Goal: Task Accomplishment & Management: Manage account settings

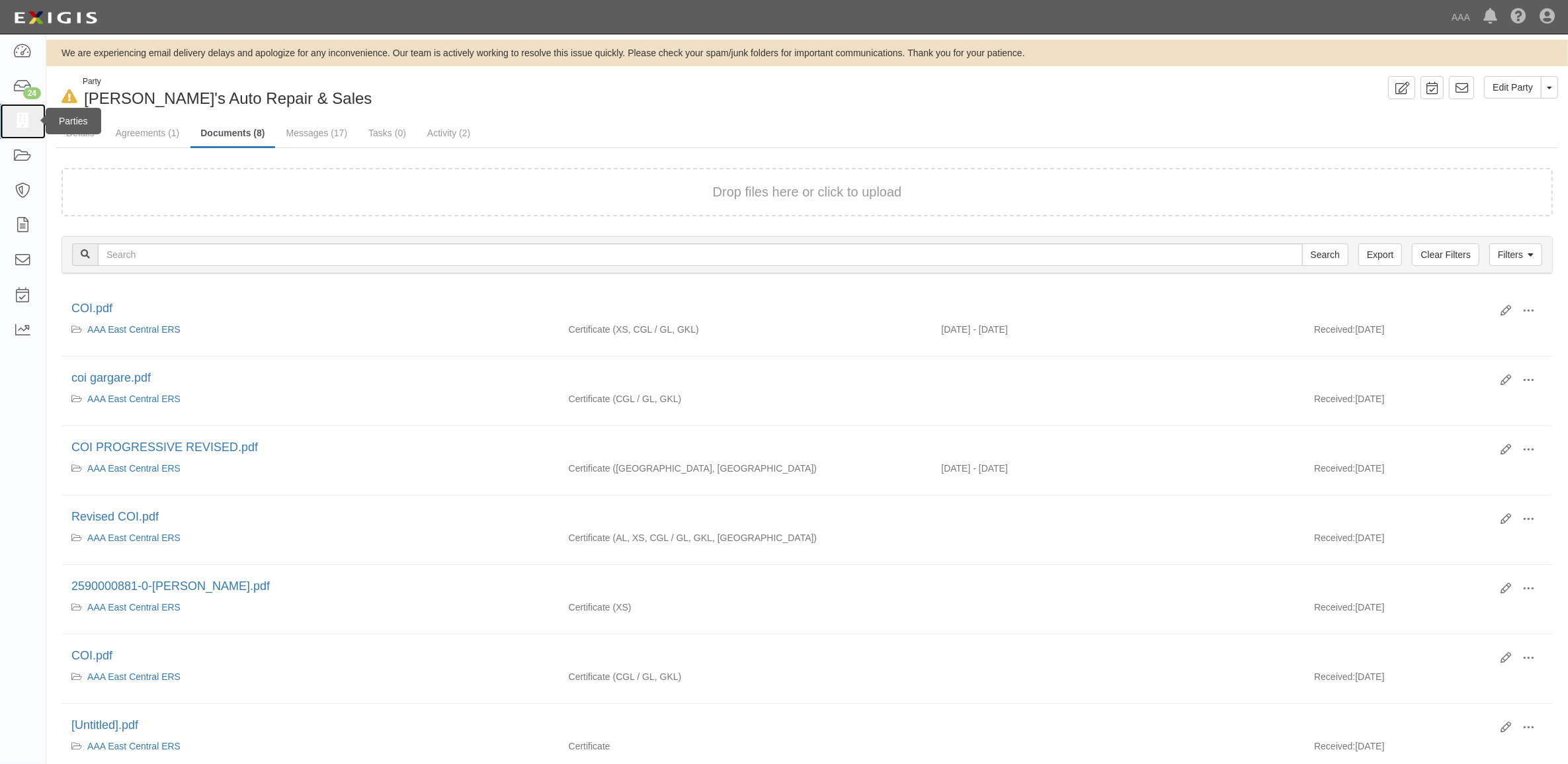
click at [30, 123] on icon at bounding box center [22, 122] width 18 height 15
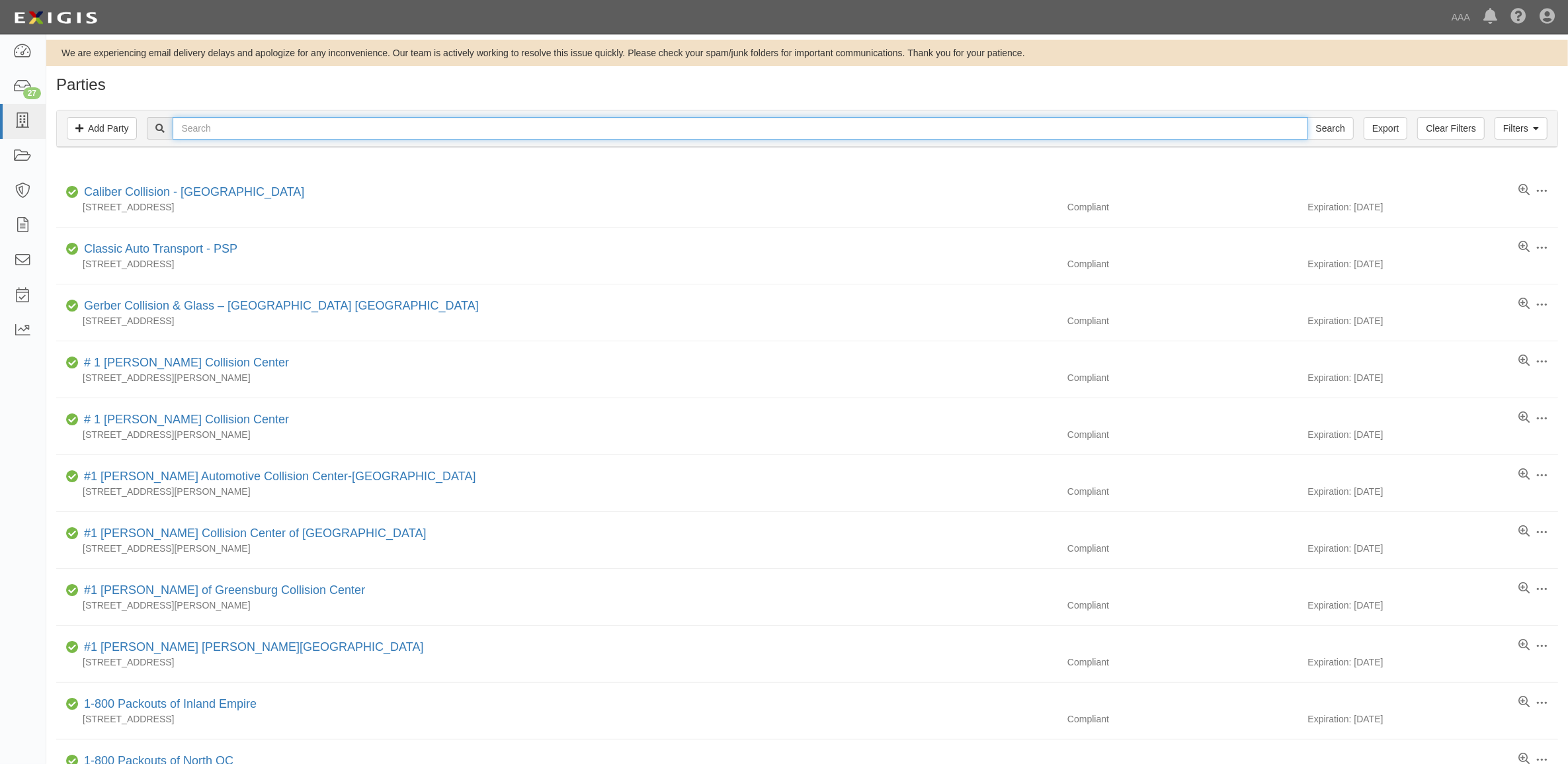
click at [244, 131] on input "text" at bounding box center [740, 128] width 1135 height 22
type input "550302"
click at [1307, 117] on input "Search" at bounding box center [1330, 128] width 46 height 22
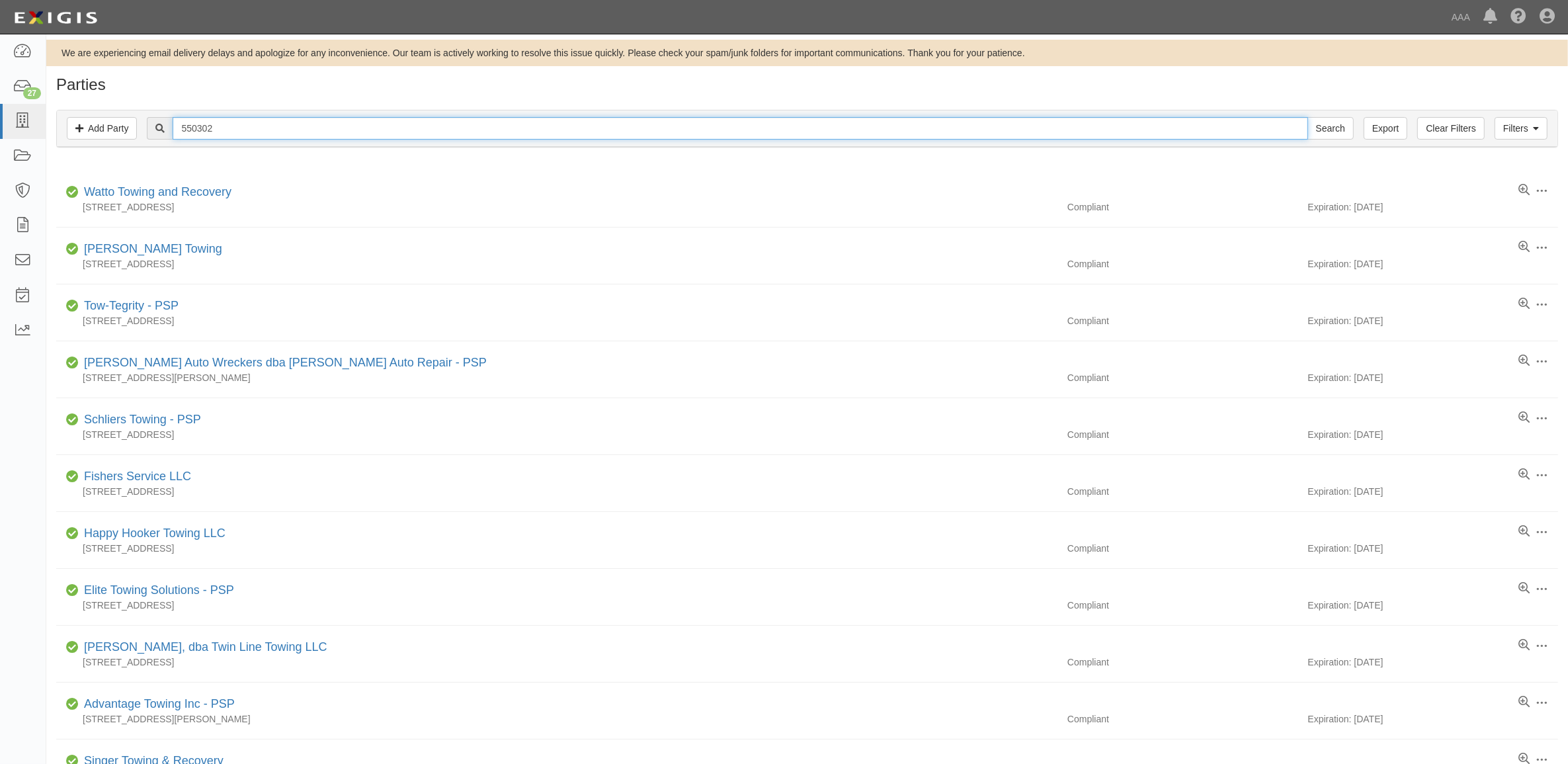
click at [283, 132] on input "550302" at bounding box center [740, 128] width 1135 height 22
type input "Great Lakes"
click at [1307, 117] on input "Search" at bounding box center [1330, 128] width 46 height 22
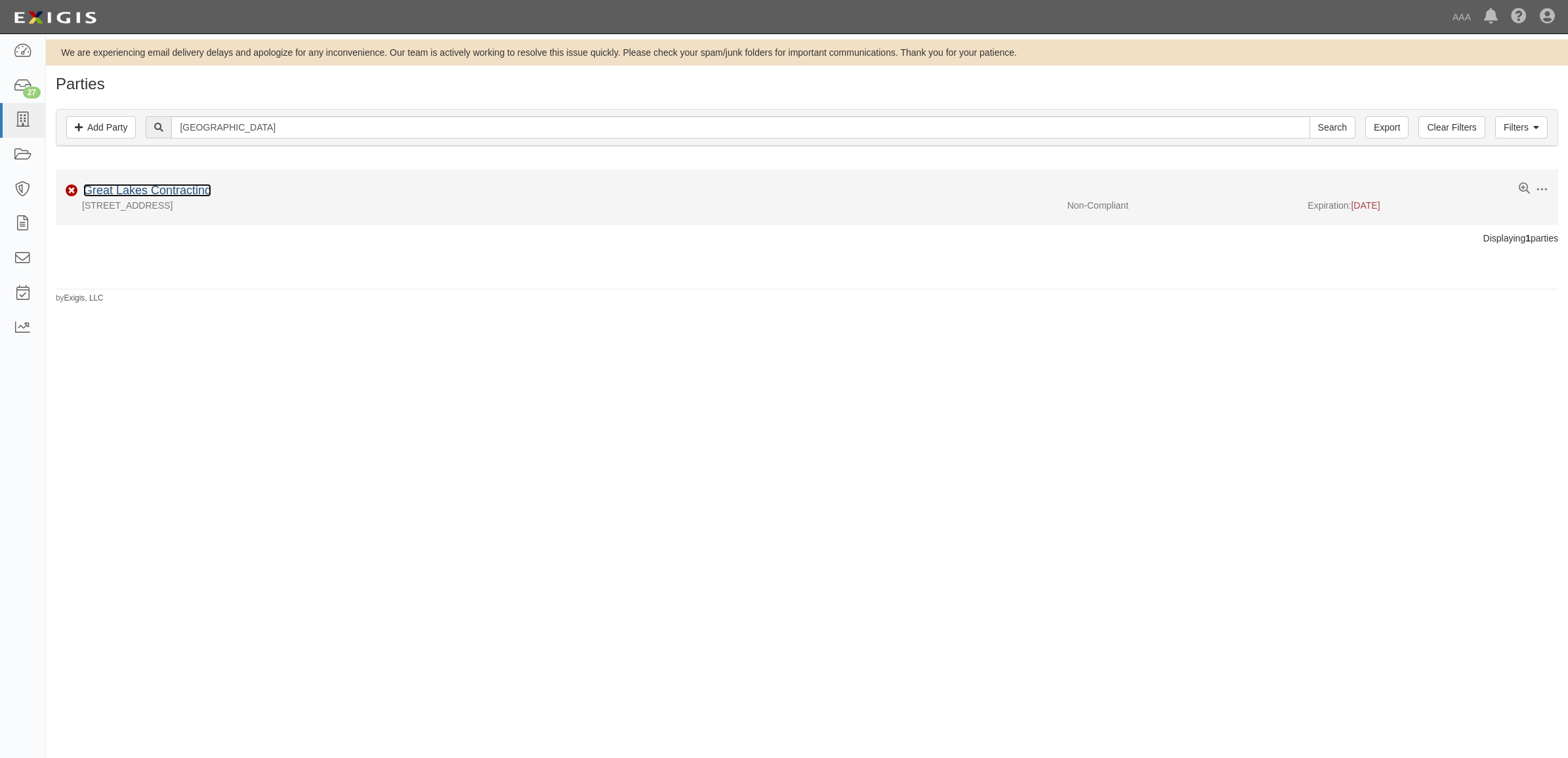
click at [148, 189] on link "Great Lakes Contracting" at bounding box center [148, 190] width 128 height 13
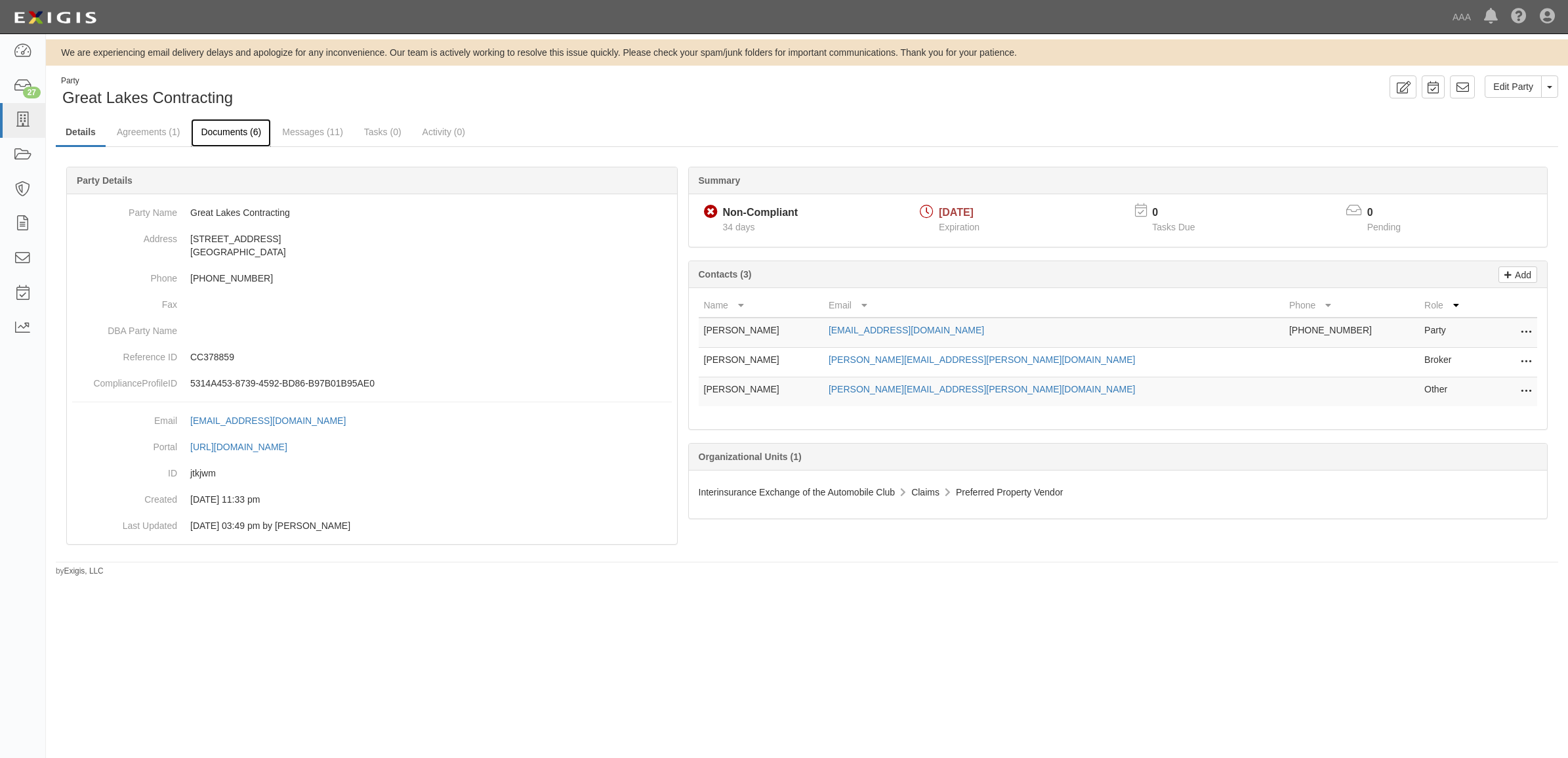
click at [242, 127] on link "Documents (6)" at bounding box center [230, 133] width 80 height 28
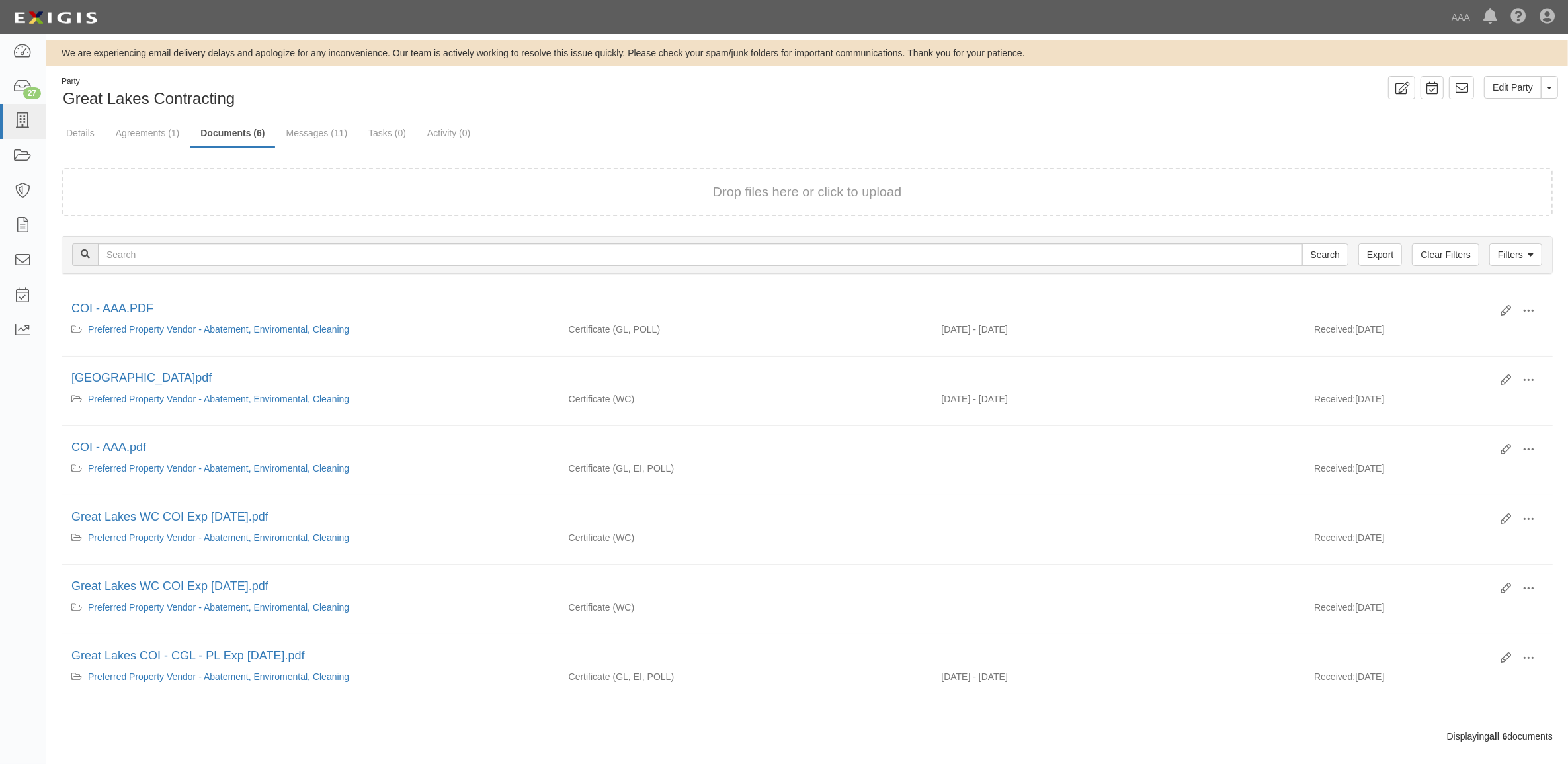
click at [284, 180] on form "Drop files here or click to upload" at bounding box center [807, 192] width 1491 height 48
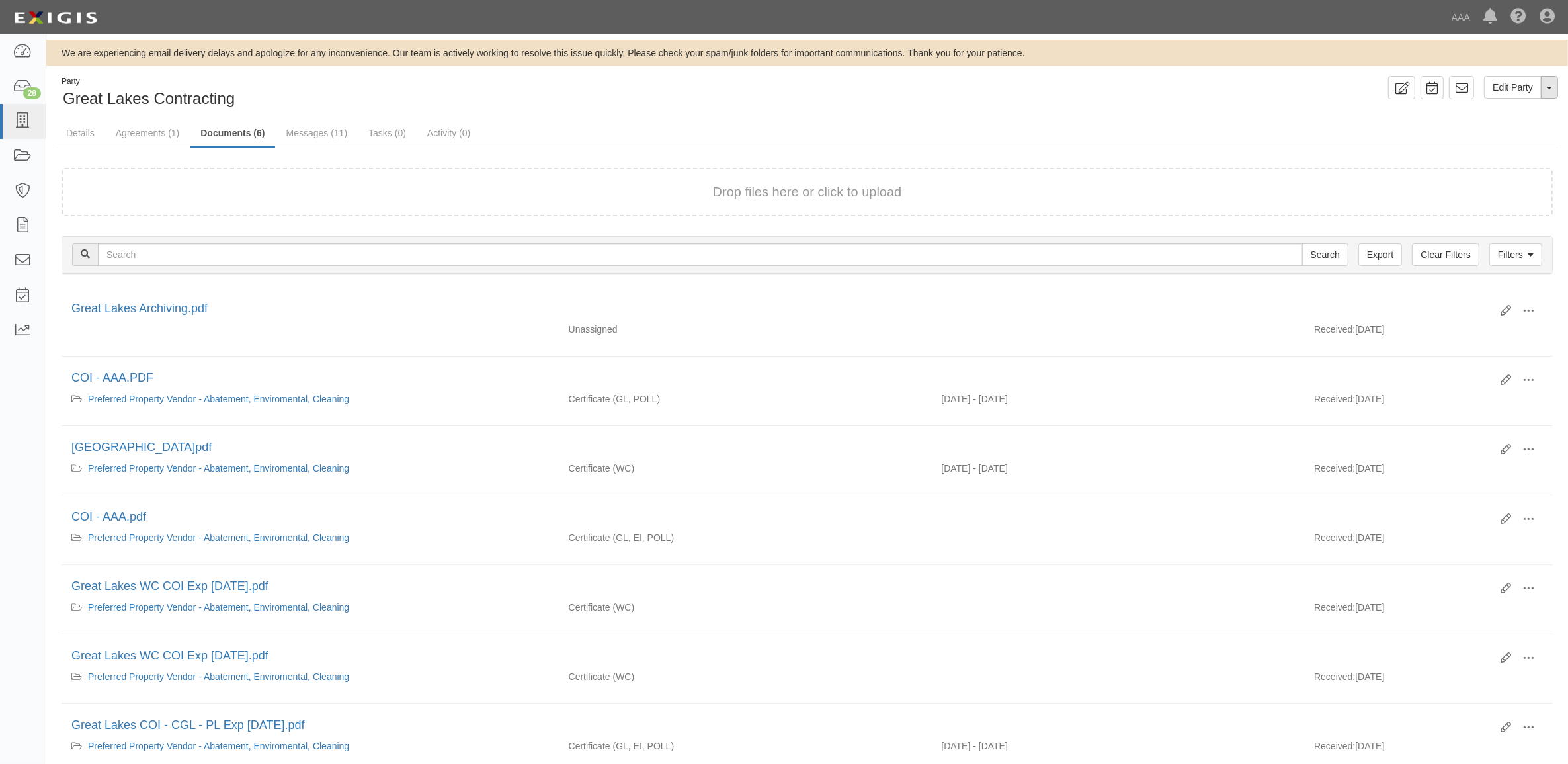
click at [1552, 88] on button "Toggle Party Dropdown" at bounding box center [1549, 87] width 17 height 22
click at [1501, 134] on link "Archive Party" at bounding box center [1505, 129] width 105 height 17
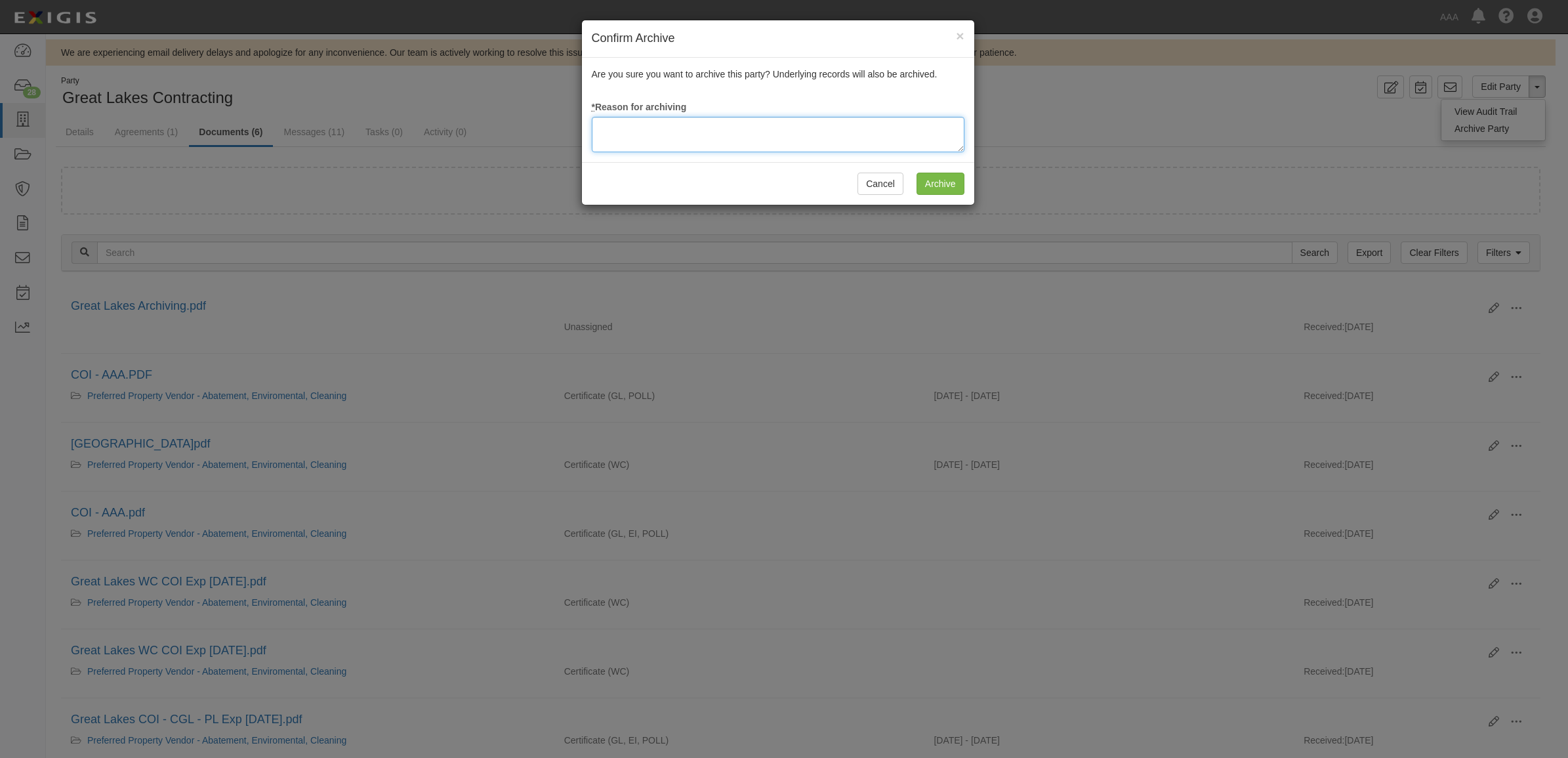
click at [793, 133] on textarea at bounding box center [778, 134] width 372 height 36
type textarea "Station Terminated"
click at [932, 183] on input "Archive" at bounding box center [940, 183] width 48 height 22
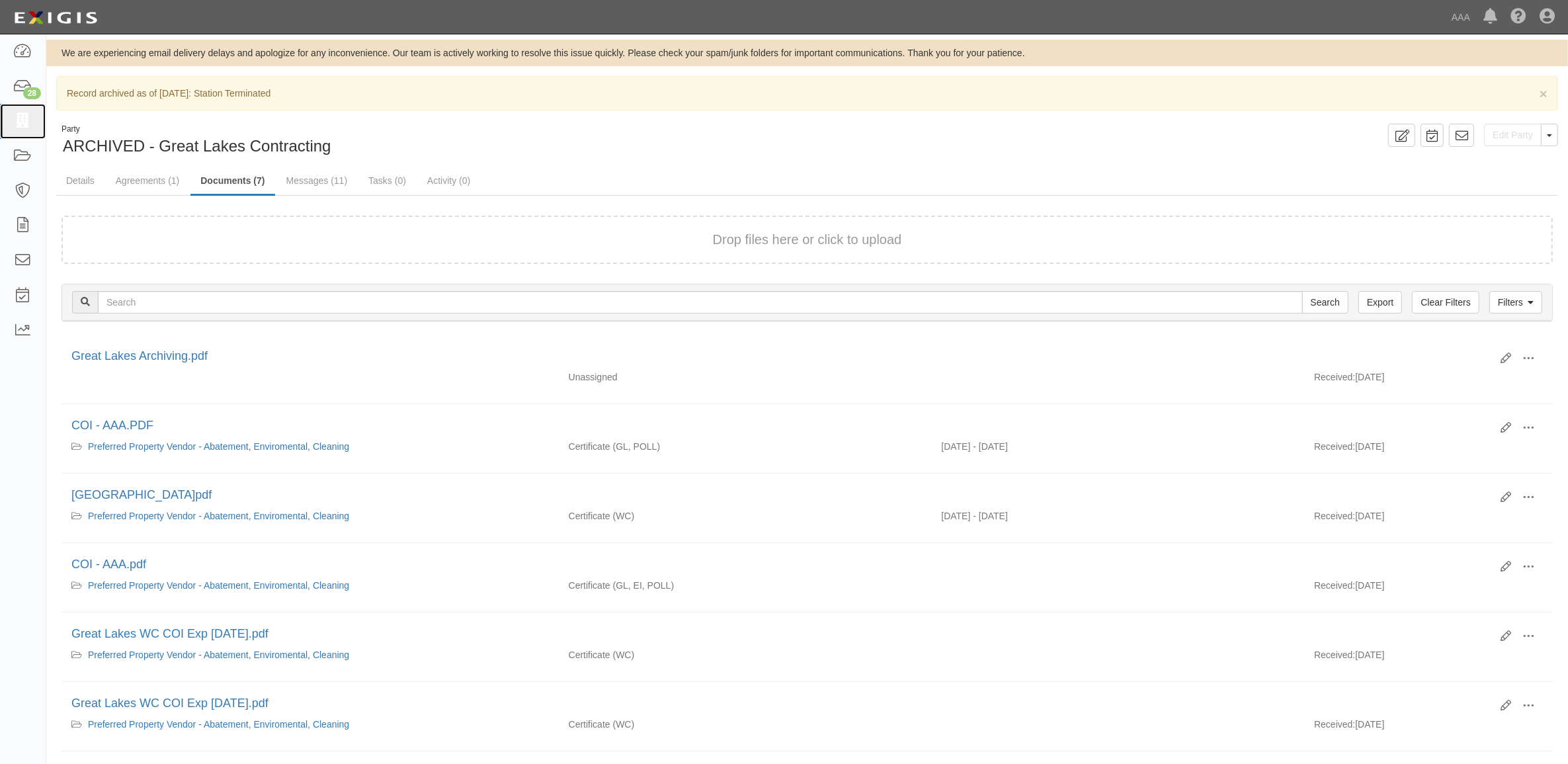
drag, startPoint x: 20, startPoint y: 123, endPoint x: 163, endPoint y: 233, distance: 180.4
click at [20, 123] on icon at bounding box center [22, 122] width 18 height 15
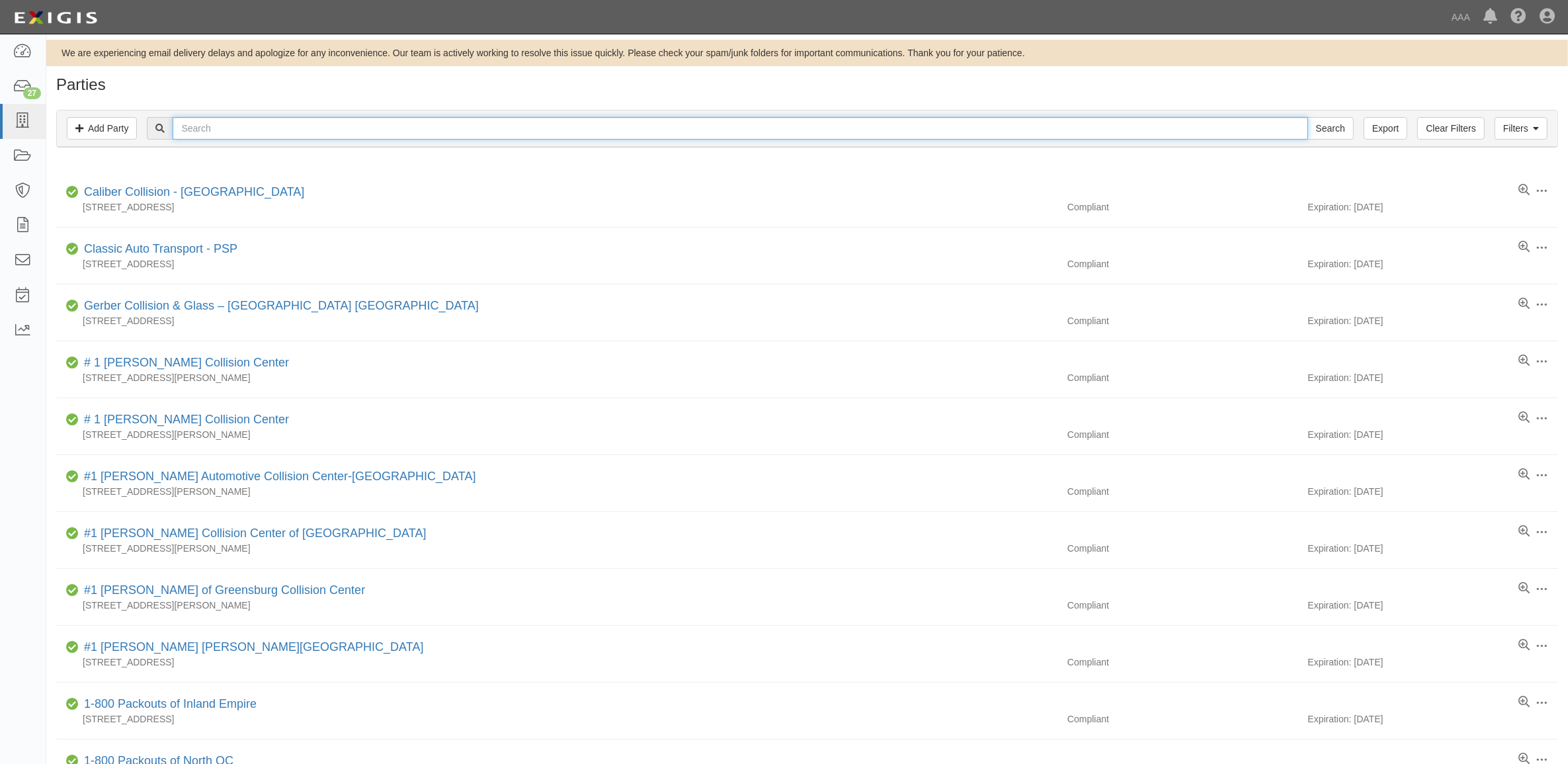
click at [307, 127] on input "text" at bounding box center [740, 128] width 1135 height 22
type input "Diamond Lockout"
click at [1307, 117] on input "Search" at bounding box center [1330, 128] width 46 height 22
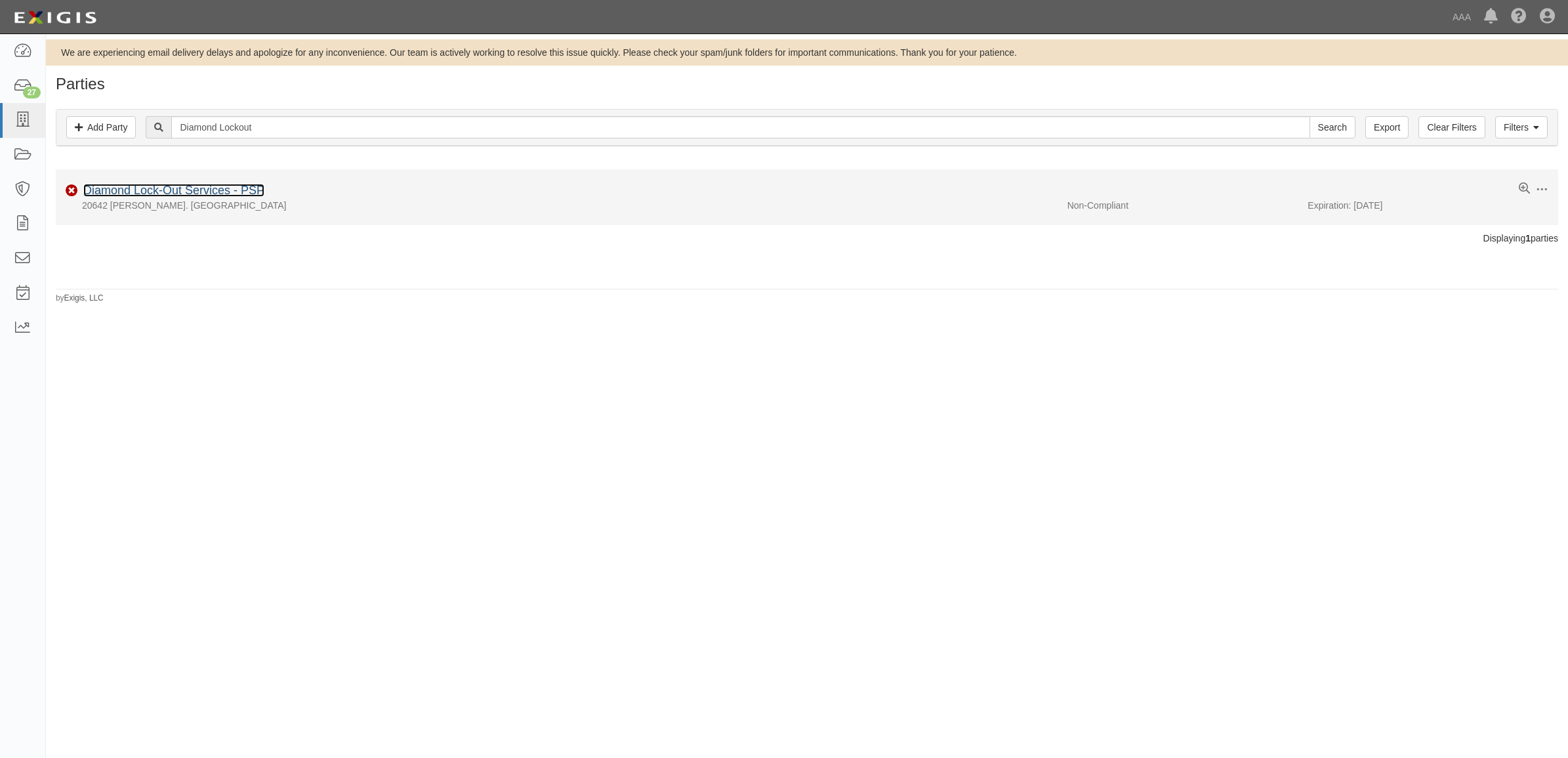
click at [214, 188] on link "Diamond Lock-Out Services - PSP" at bounding box center [174, 190] width 181 height 13
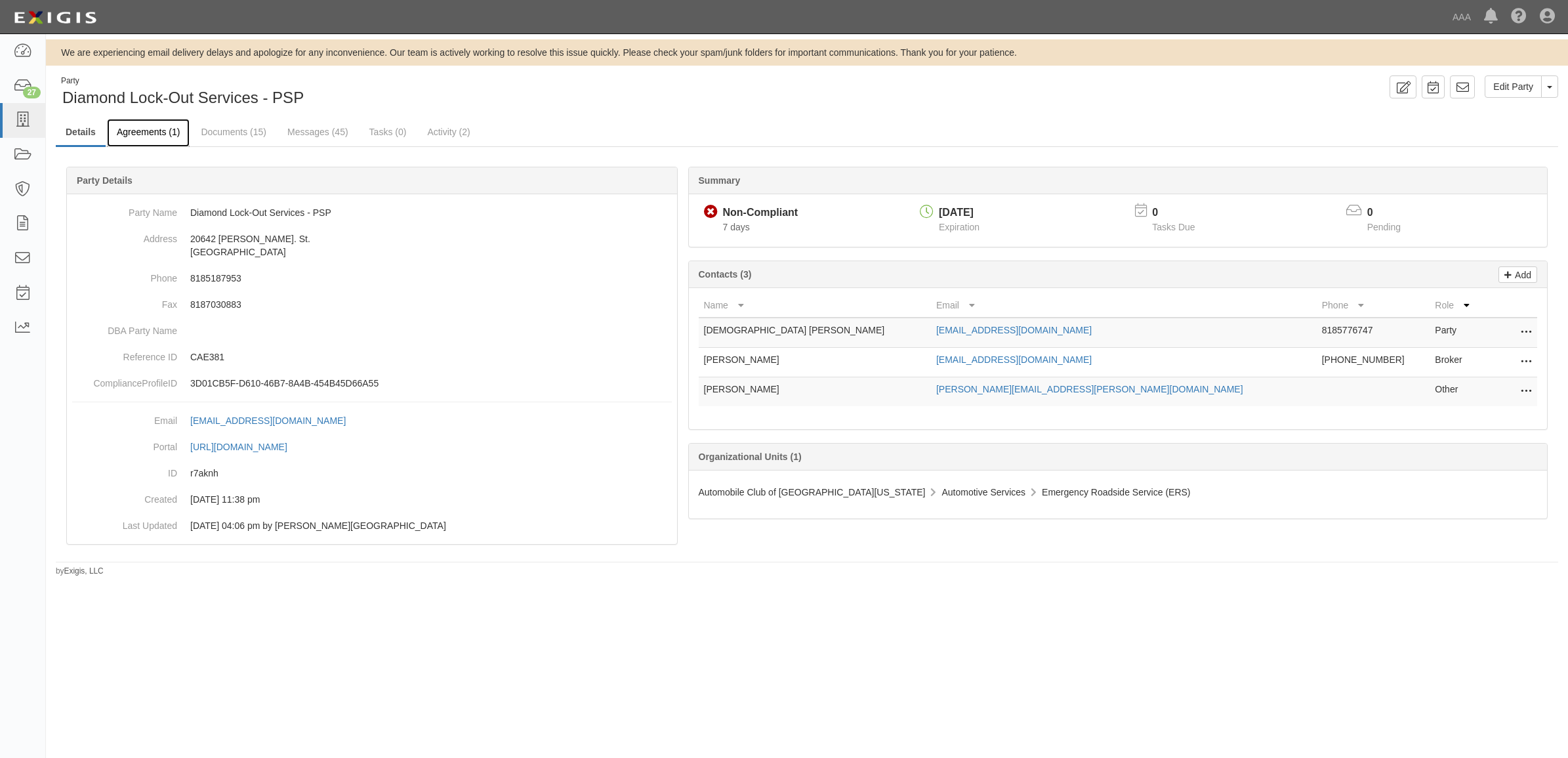
click at [143, 135] on link "Agreements (1)" at bounding box center [148, 133] width 83 height 28
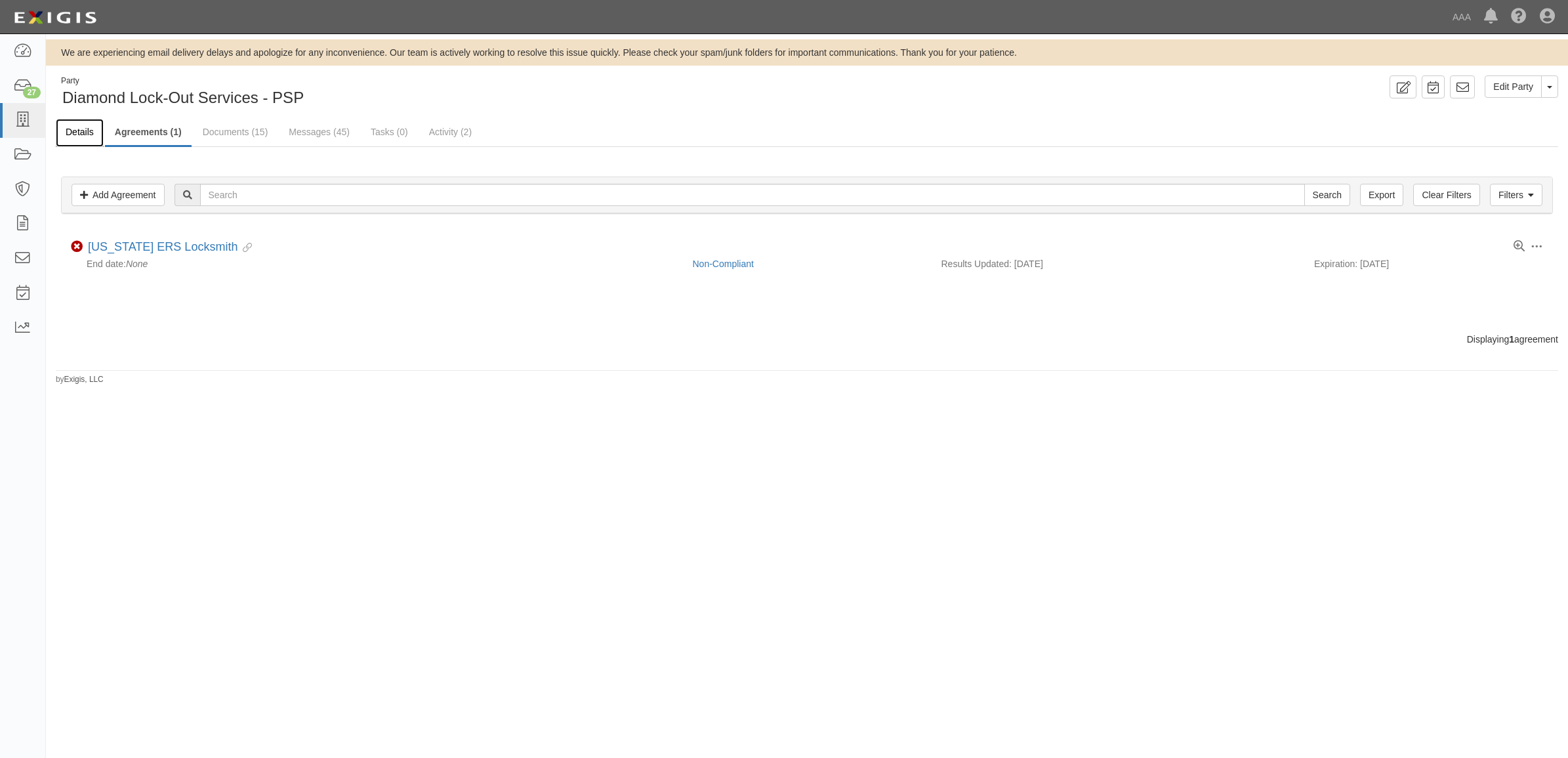
click at [83, 129] on link "Details" at bounding box center [79, 133] width 48 height 28
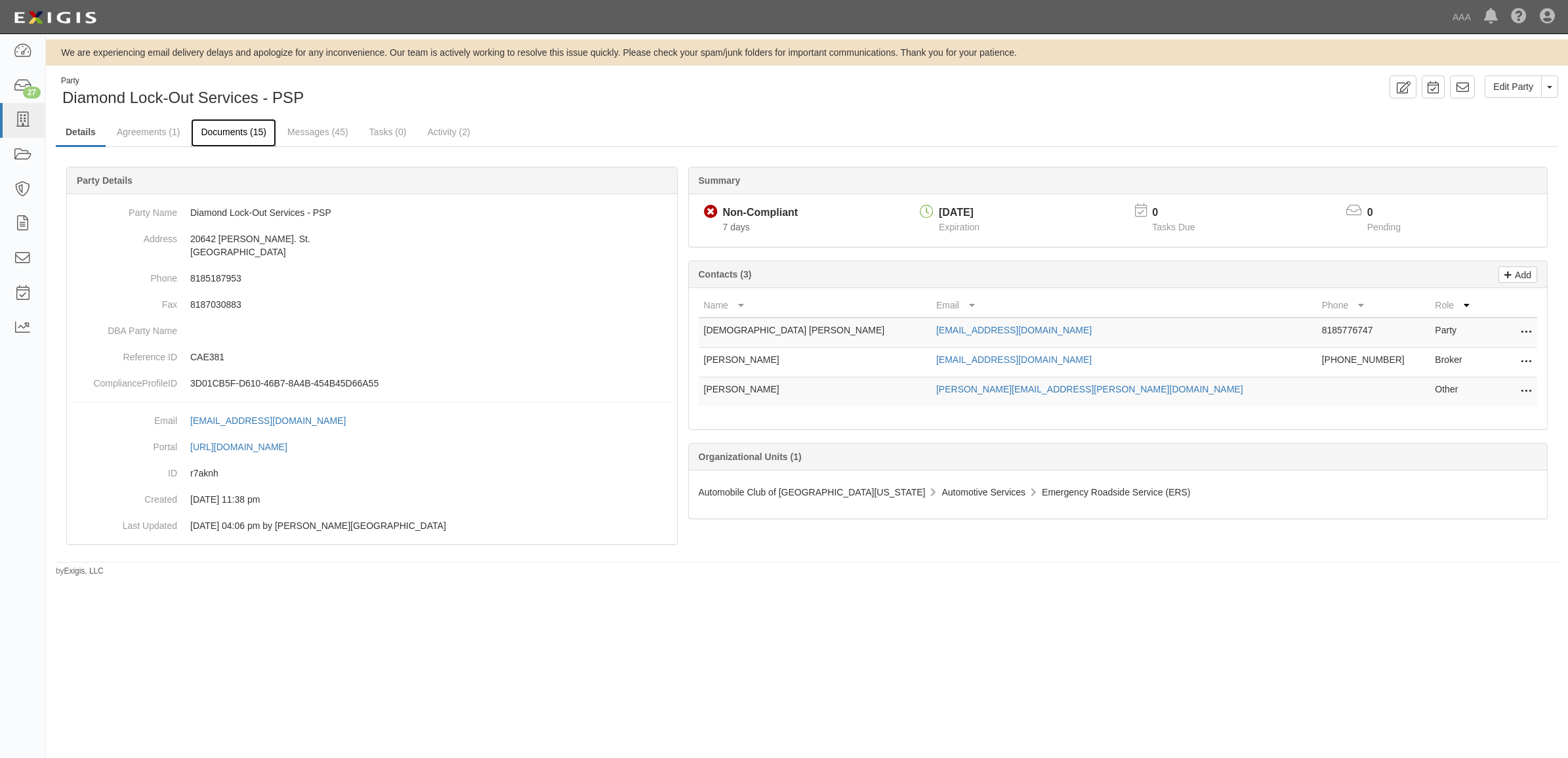
click at [241, 123] on link "Documents (15)" at bounding box center [233, 133] width 86 height 28
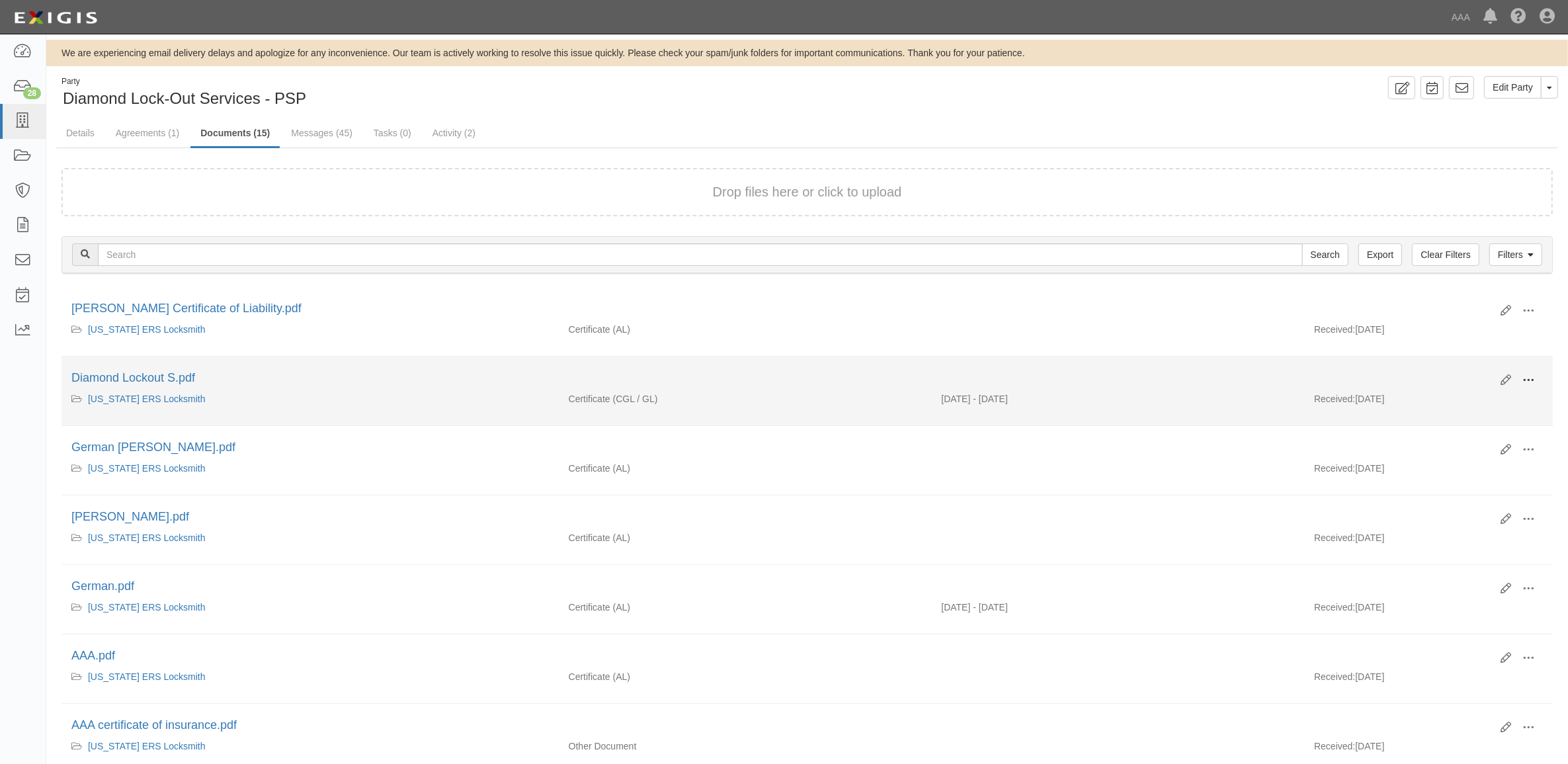
click at [1531, 384] on span at bounding box center [1529, 380] width 12 height 12
click at [1489, 403] on link "View" at bounding box center [1464, 399] width 105 height 24
